Goal: Find specific page/section: Find specific page/section

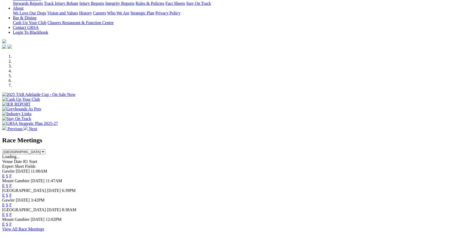
scroll to position [115, 0]
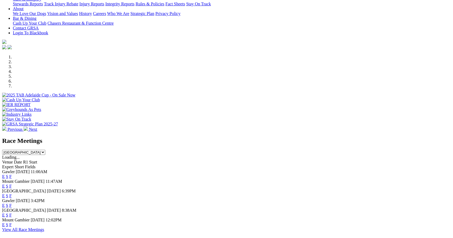
click at [12, 174] on link "F" at bounding box center [10, 176] width 2 height 5
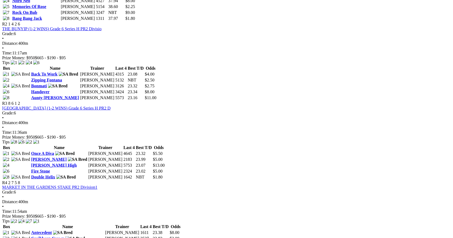
scroll to position [341, 0]
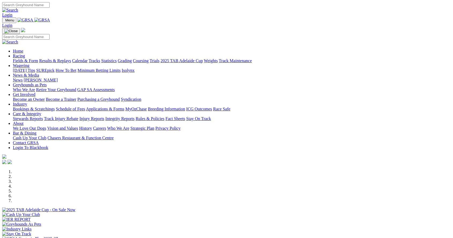
scroll to position [115, 0]
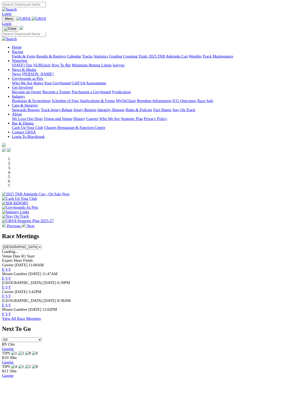
click at [12, 318] on link "F" at bounding box center [10, 320] width 2 height 5
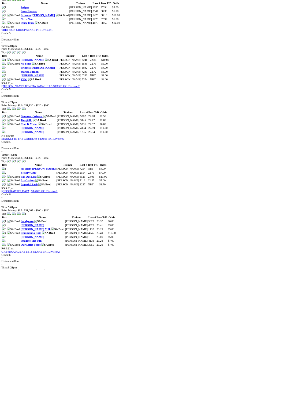
scroll to position [308, 0]
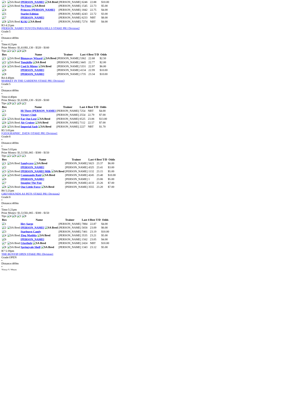
scroll to position [437, 0]
